Goal: Task Accomplishment & Management: Manage account settings

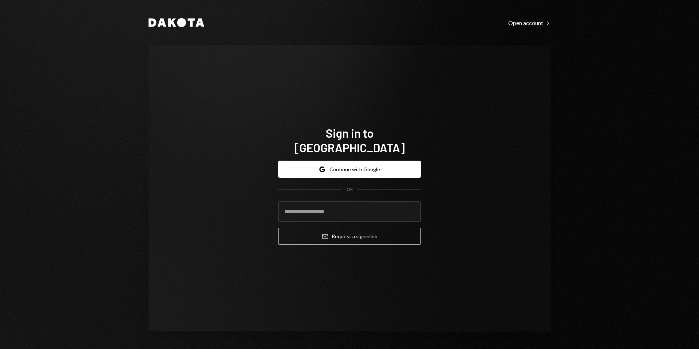
type input "**********"
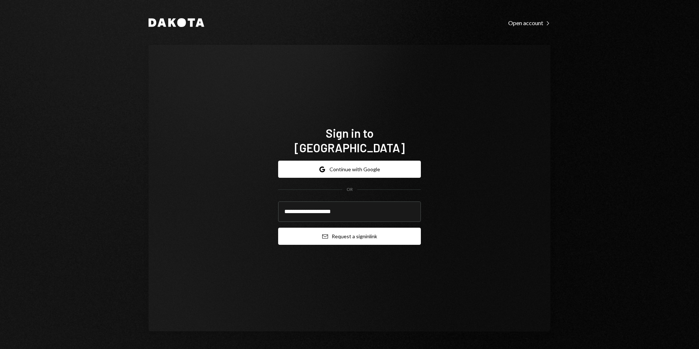
click at [373, 229] on button "Email Request a sign in link" at bounding box center [349, 236] width 143 height 17
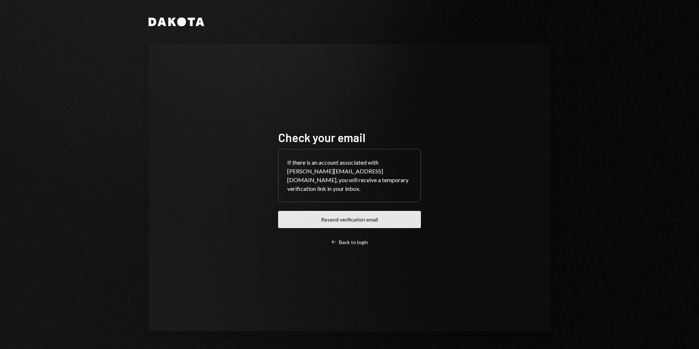
click at [376, 219] on button "Resend verification email" at bounding box center [349, 219] width 143 height 17
